Goal: Task Accomplishment & Management: Manage account settings

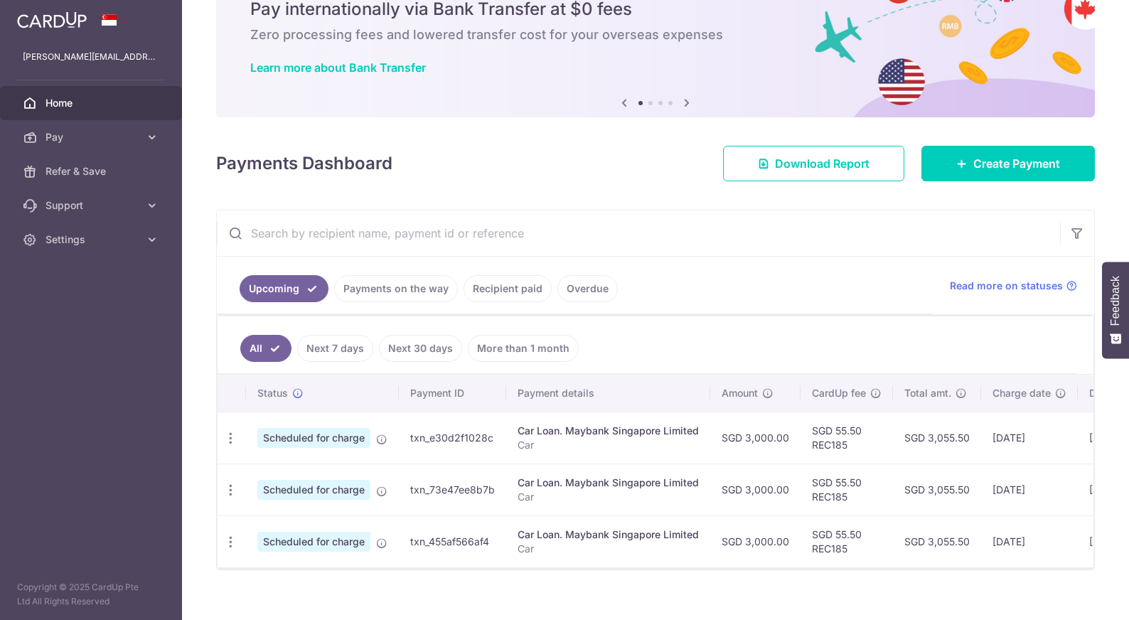
scroll to position [82, 0]
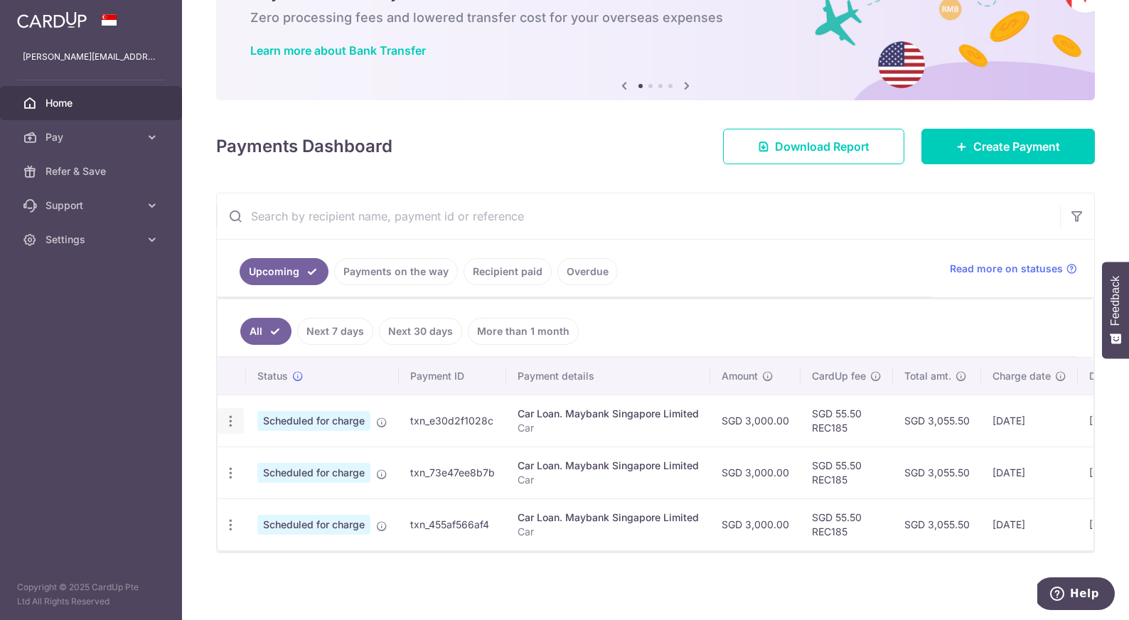
click at [232, 423] on icon "button" at bounding box center [230, 421] width 15 height 15
click at [278, 494] on span "Cancel payment" at bounding box center [306, 495] width 95 height 17
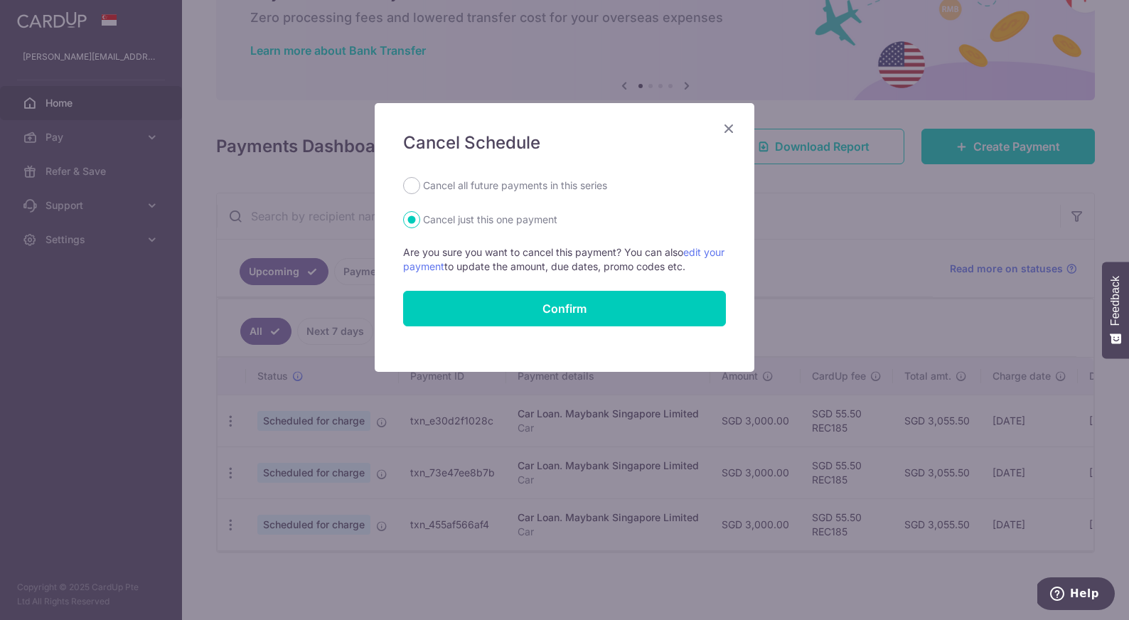
click at [489, 186] on label "Cancel all future payments in this series" at bounding box center [515, 185] width 184 height 17
click at [420, 186] on input "Cancel all future payments in this series" at bounding box center [411, 185] width 17 height 17
radio input "true"
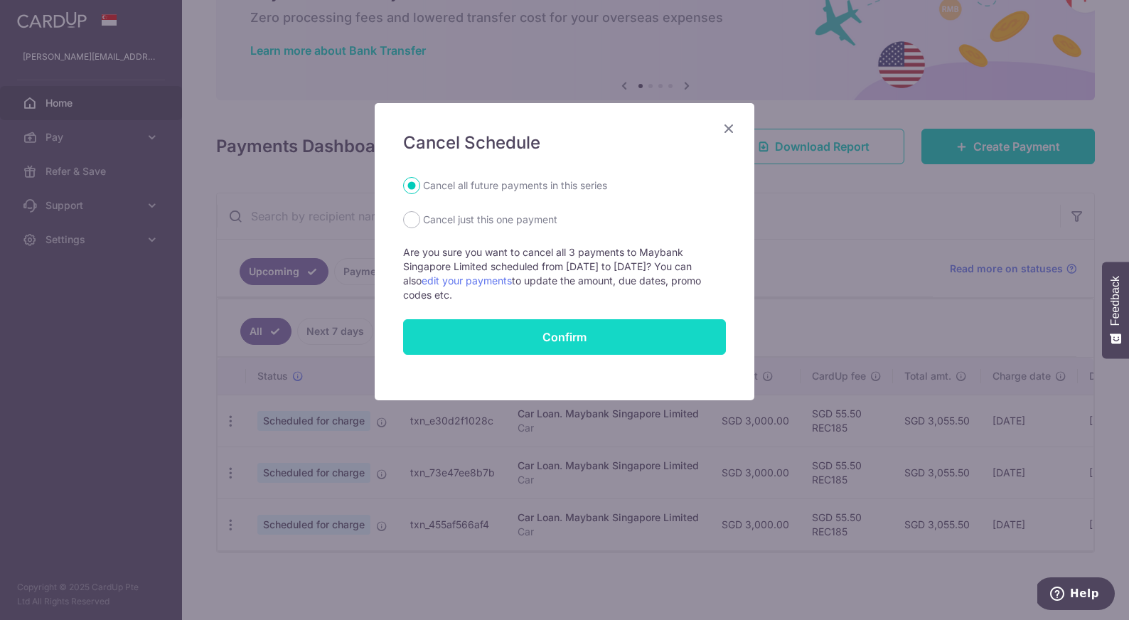
click at [506, 329] on button "Confirm" at bounding box center [564, 337] width 323 height 36
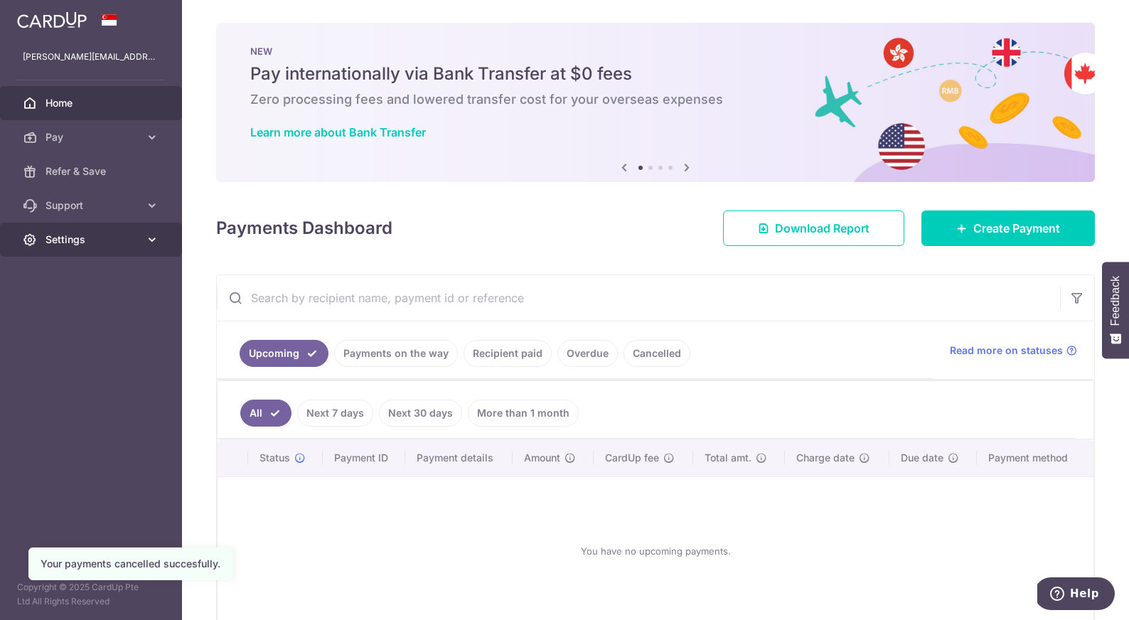
click at [110, 250] on link "Settings" at bounding box center [91, 240] width 182 height 34
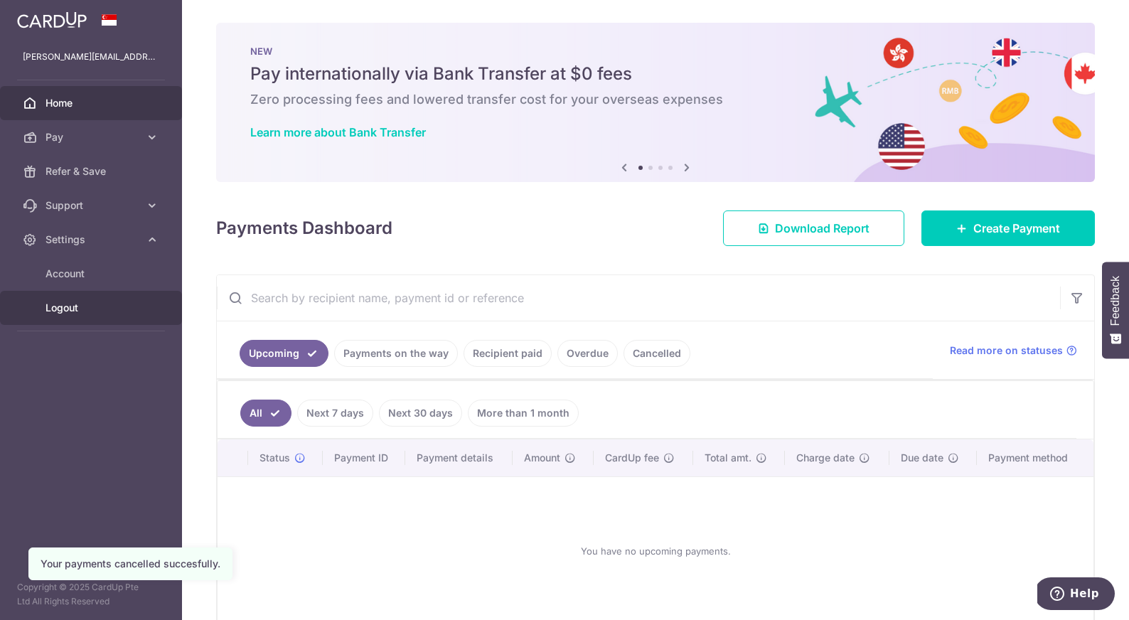
click at [83, 305] on span "Logout" at bounding box center [93, 308] width 94 height 14
